Goal: Information Seeking & Learning: Find specific page/section

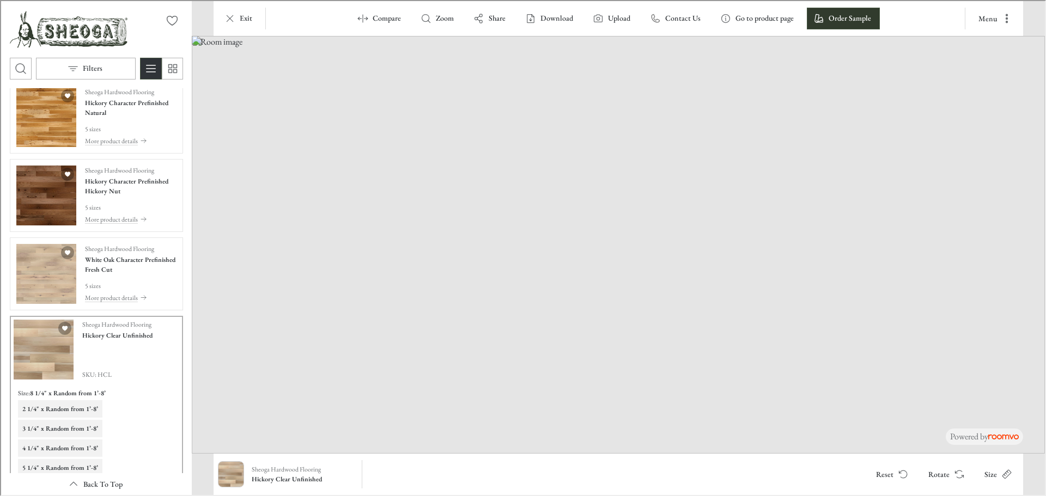
scroll to position [2370, 0]
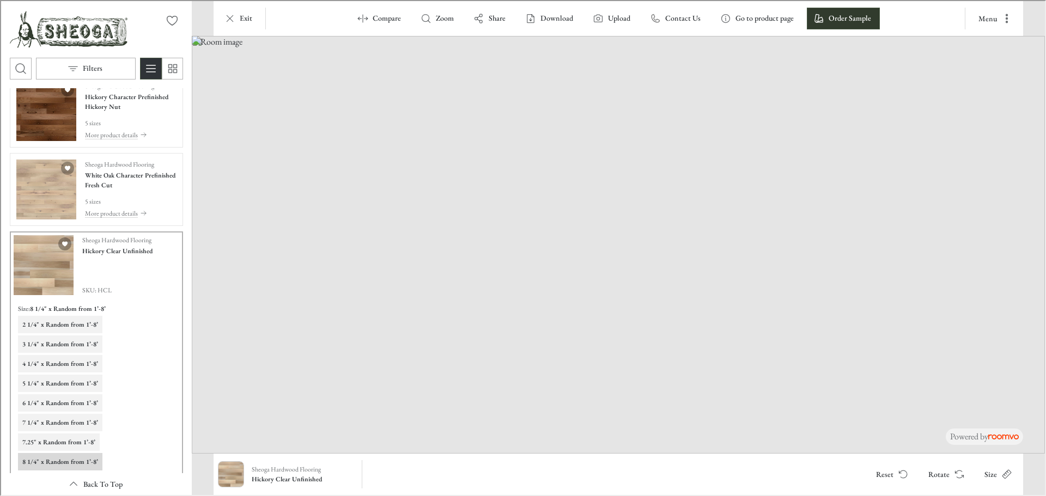
click at [35, 204] on img "See White Oak Character Prefinished Fresh Cut in the room" at bounding box center [45, 189] width 60 height 60
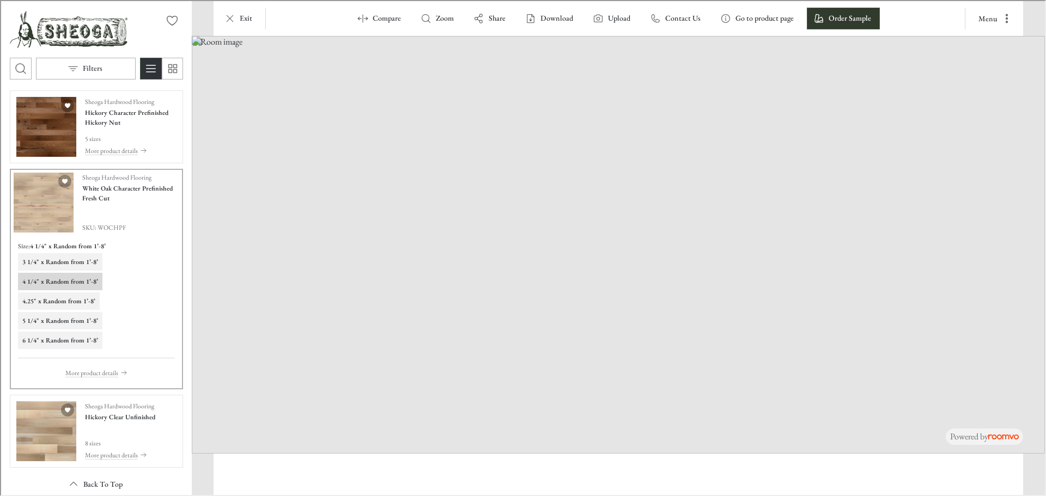
scroll to position [2354, 0]
click at [49, 433] on img "See Hickory Clear Unfinished in the room" at bounding box center [45, 430] width 60 height 60
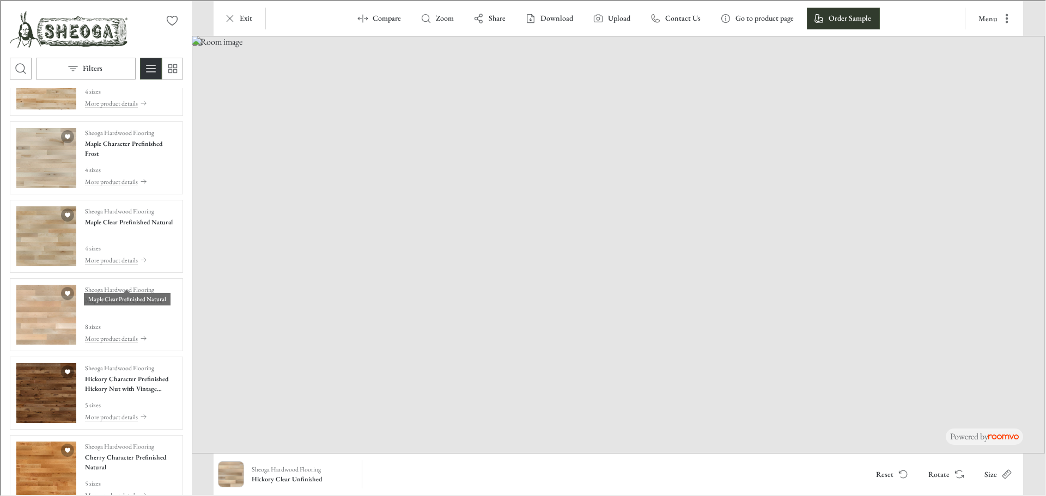
scroll to position [0, 0]
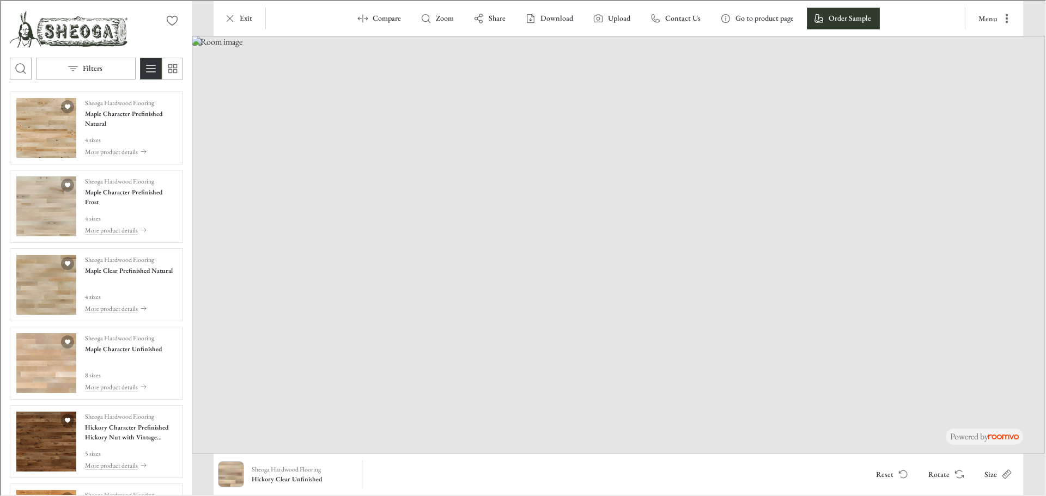
click at [89, 65] on p "Filters" at bounding box center [92, 67] width 20 height 11
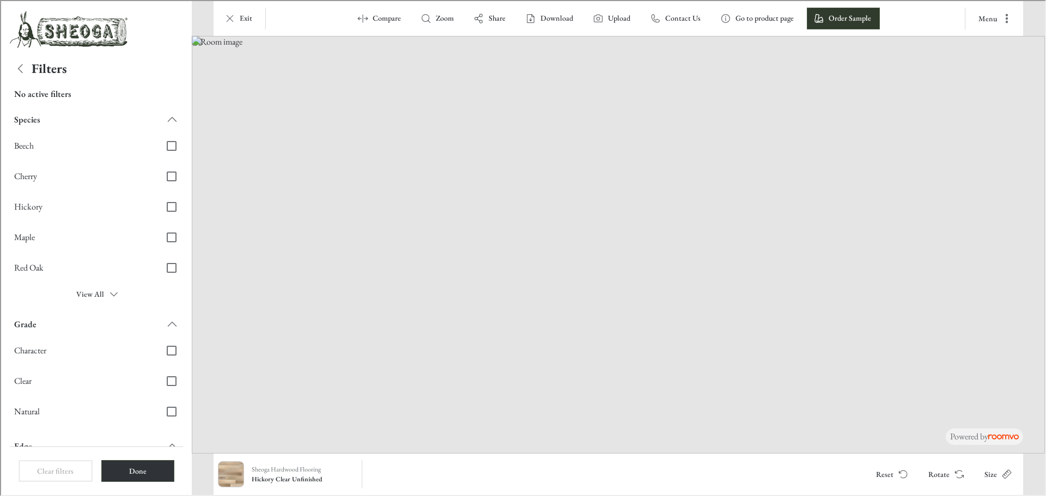
drag, startPoint x: 97, startPoint y: 309, endPoint x: 98, endPoint y: 300, distance: 9.9
click at [98, 309] on div "Species Beech Cherry Hickory Maple Red Oak View All Grade Character Clear Natur…" at bounding box center [95, 277] width 173 height 338
click at [98, 297] on button "View All" at bounding box center [95, 293] width 173 height 22
click at [98, 332] on span "White Oak" at bounding box center [81, 328] width 137 height 12
click at [159, 332] on input "White Oak" at bounding box center [170, 327] width 23 height 23
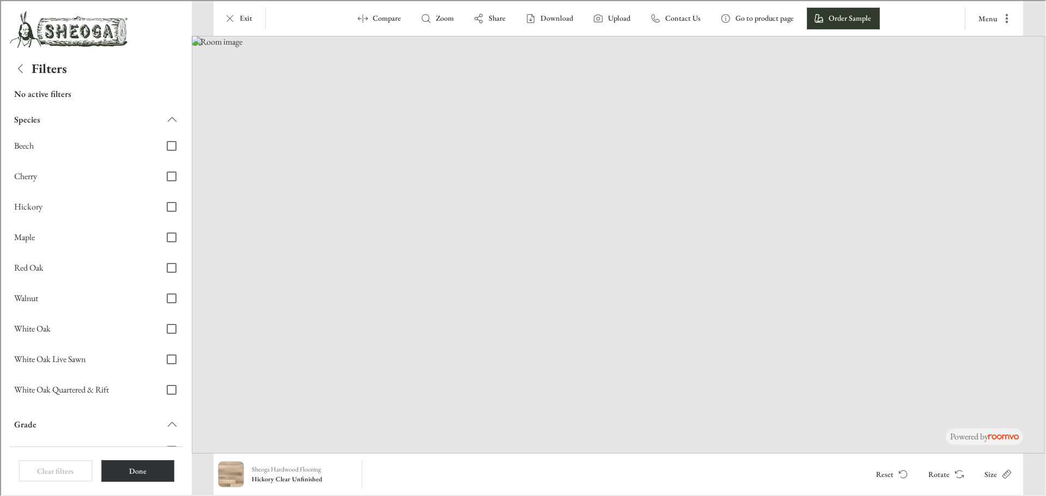
checkbox input "true"
click at [152, 471] on button "Done" at bounding box center [137, 470] width 74 height 22
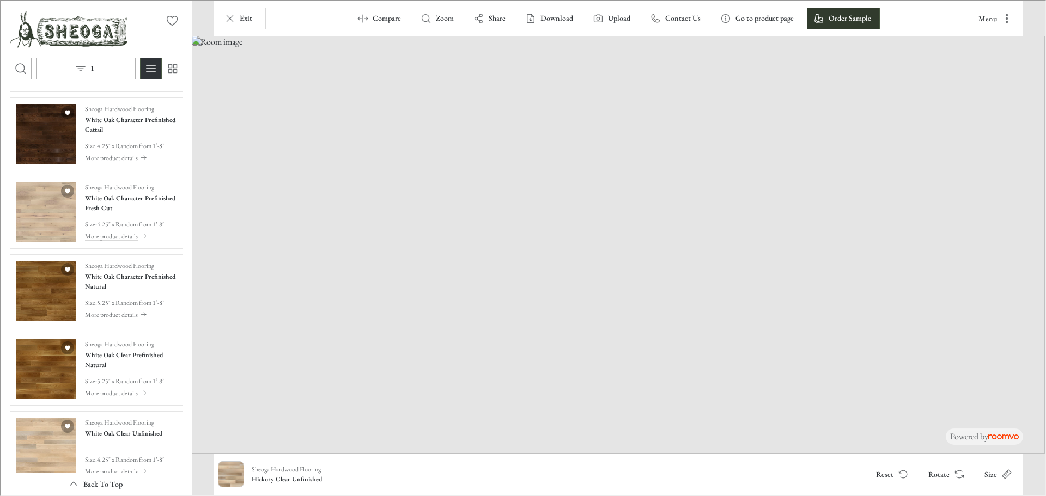
scroll to position [89, 0]
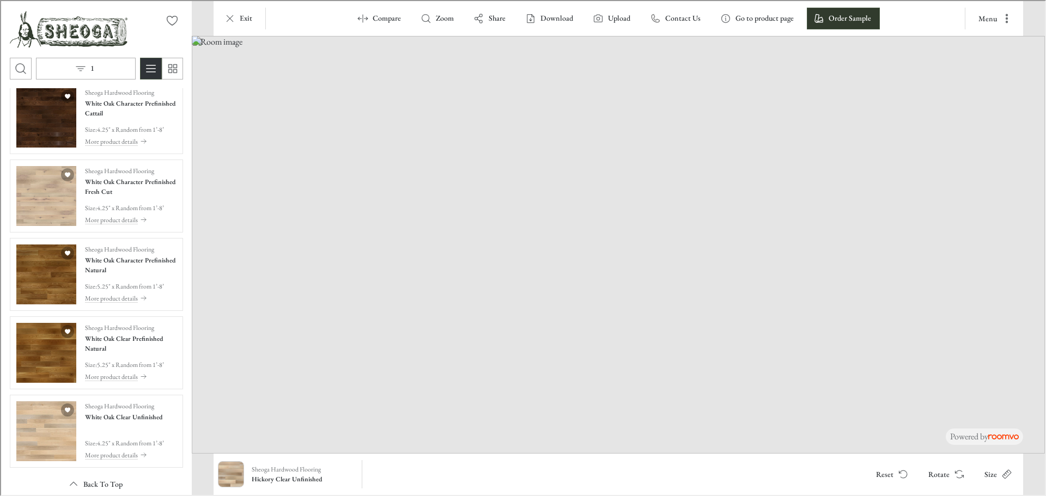
click at [130, 418] on h4 "White Oak Clear Unfinished" at bounding box center [122, 416] width 77 height 10
